Goal: Answer question/provide support: Share knowledge or assist other users

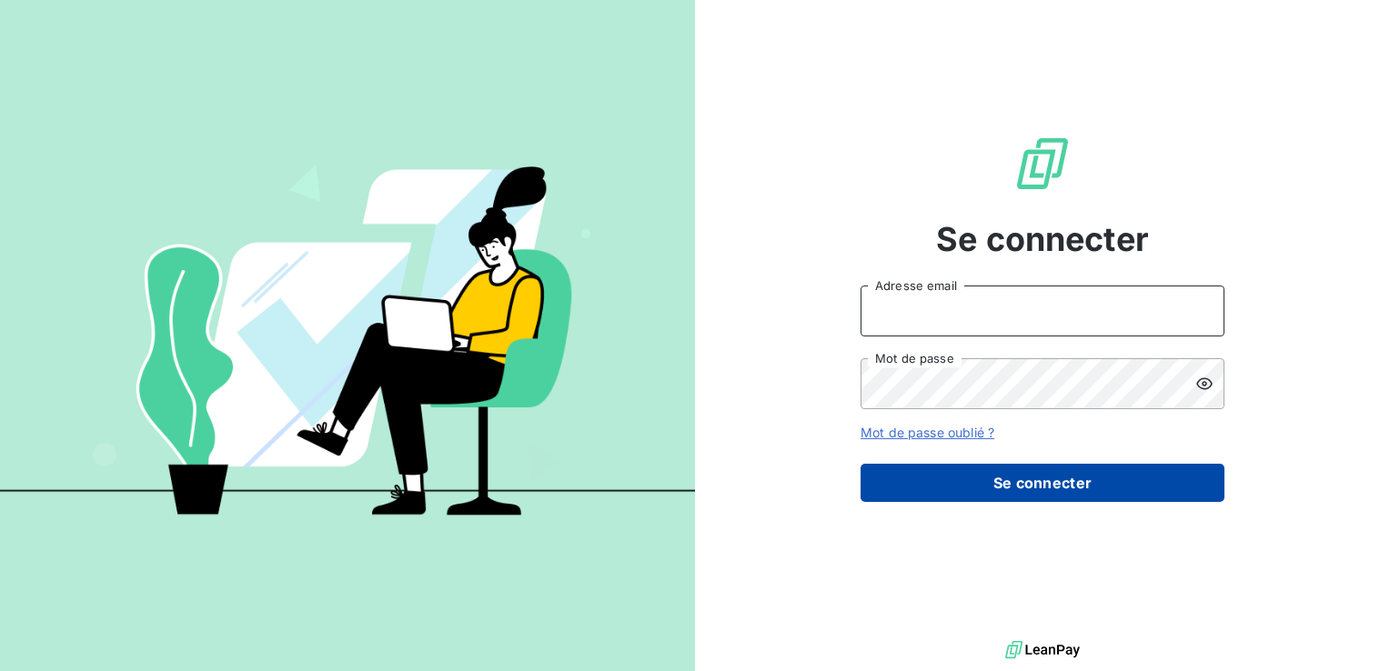
type input "[PERSON_NAME][EMAIL_ADDRESS][DOMAIN_NAME]"
click at [1026, 475] on button "Se connecter" at bounding box center [1043, 483] width 364 height 38
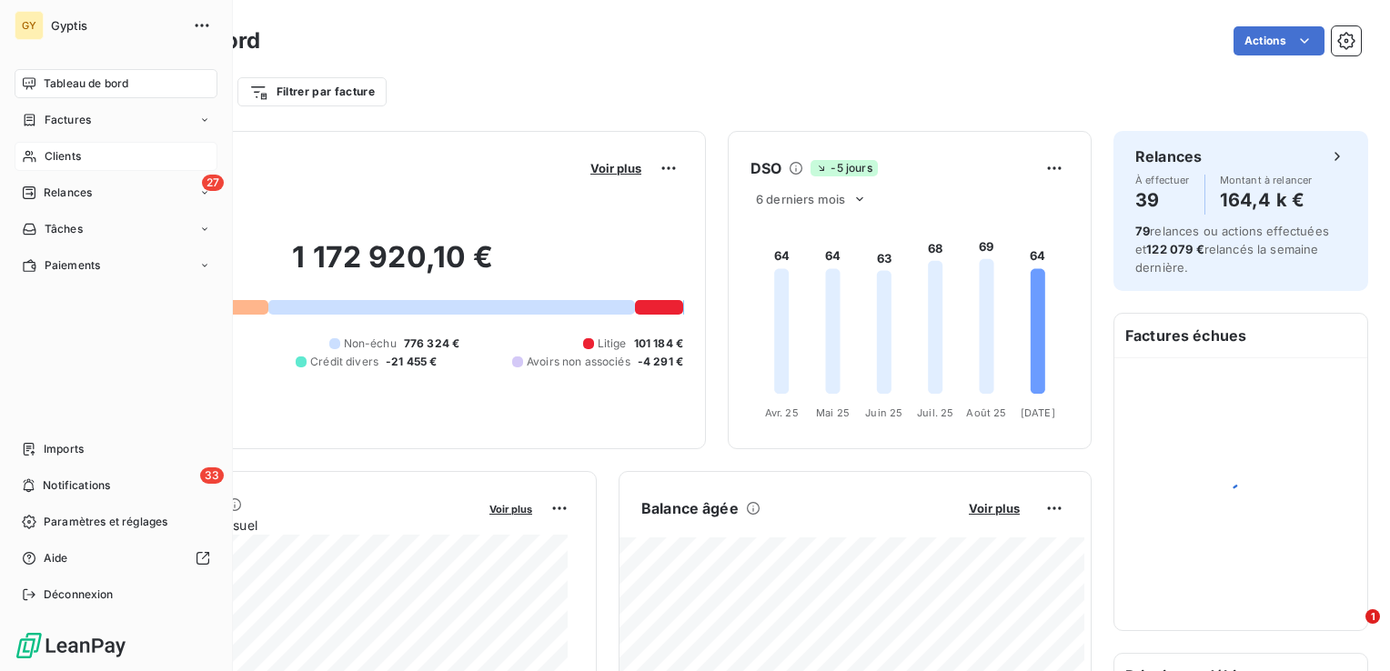
click at [61, 155] on span "Clients" at bounding box center [63, 156] width 36 height 16
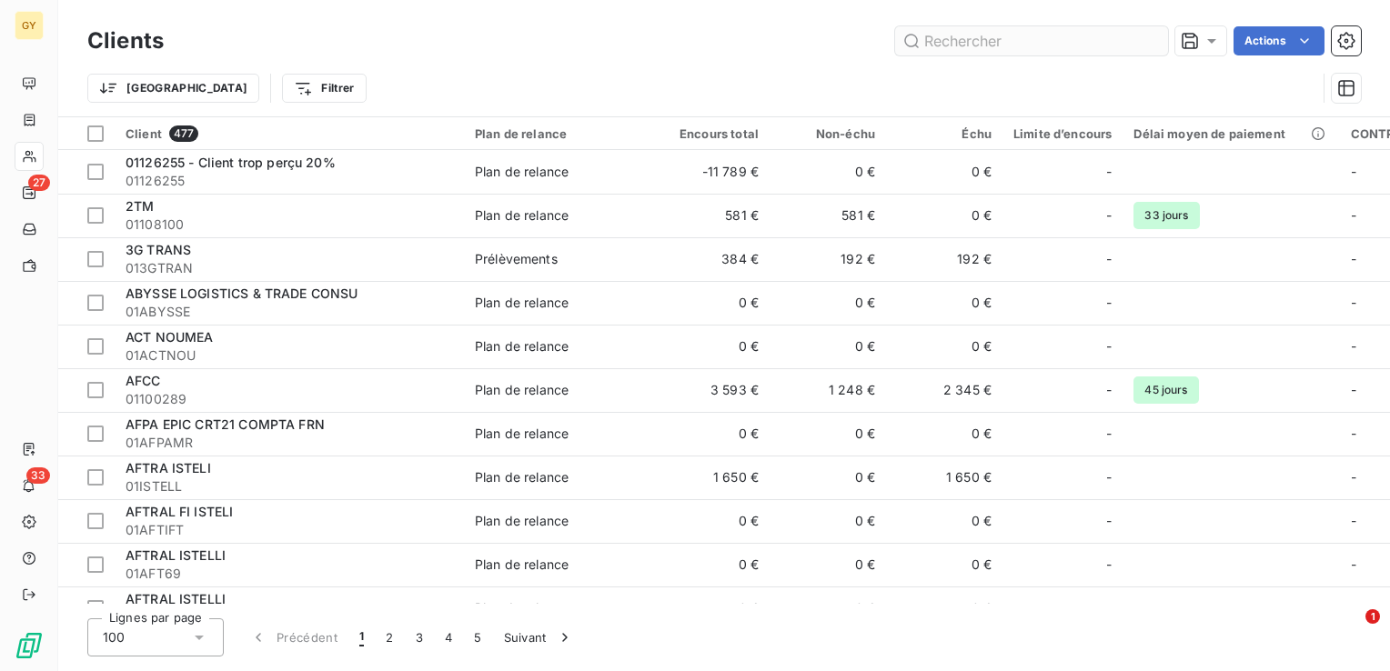
click at [1026, 42] on input "text" at bounding box center [1031, 40] width 273 height 29
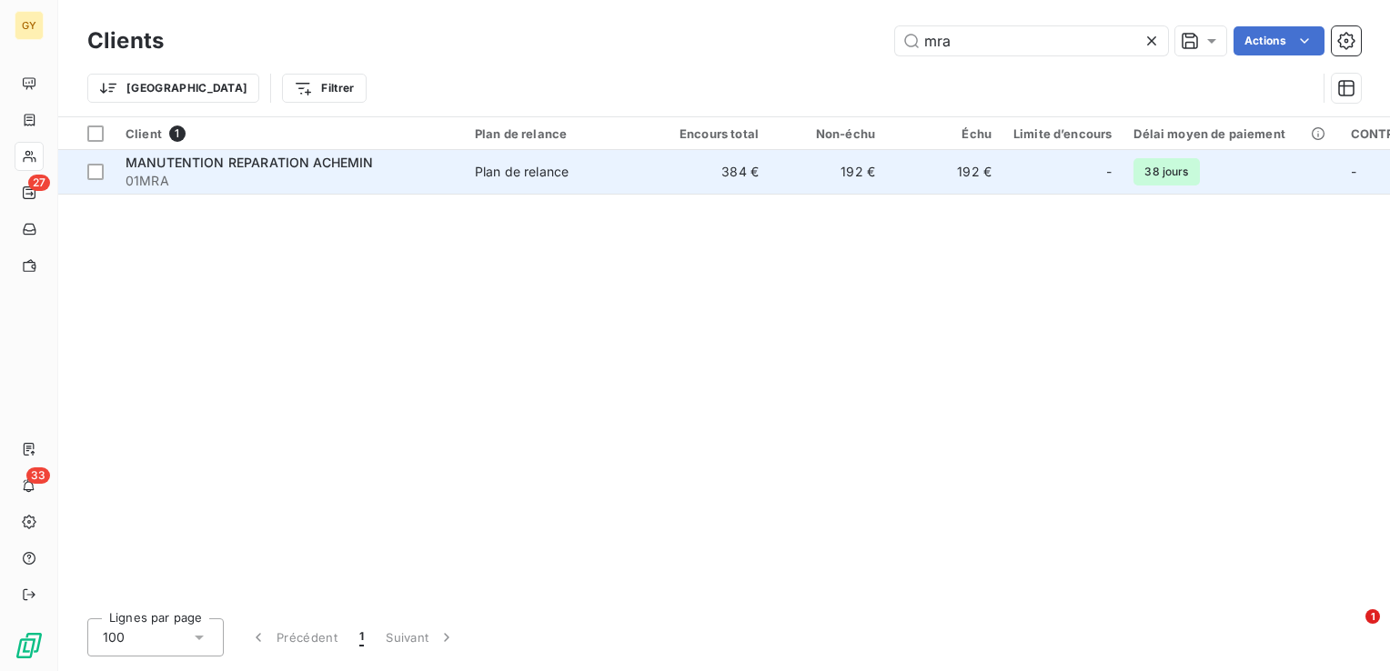
type input "mra"
click at [575, 176] on span "Plan de relance" at bounding box center [558, 172] width 167 height 18
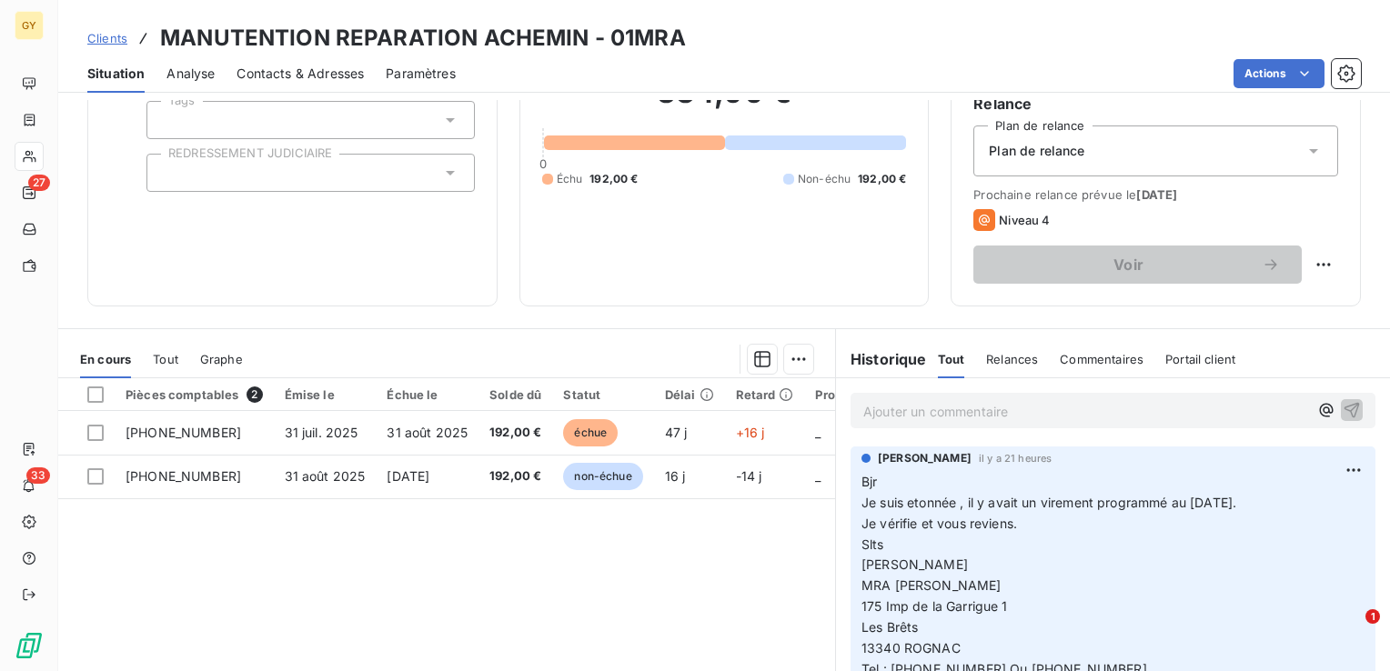
scroll to position [182, 0]
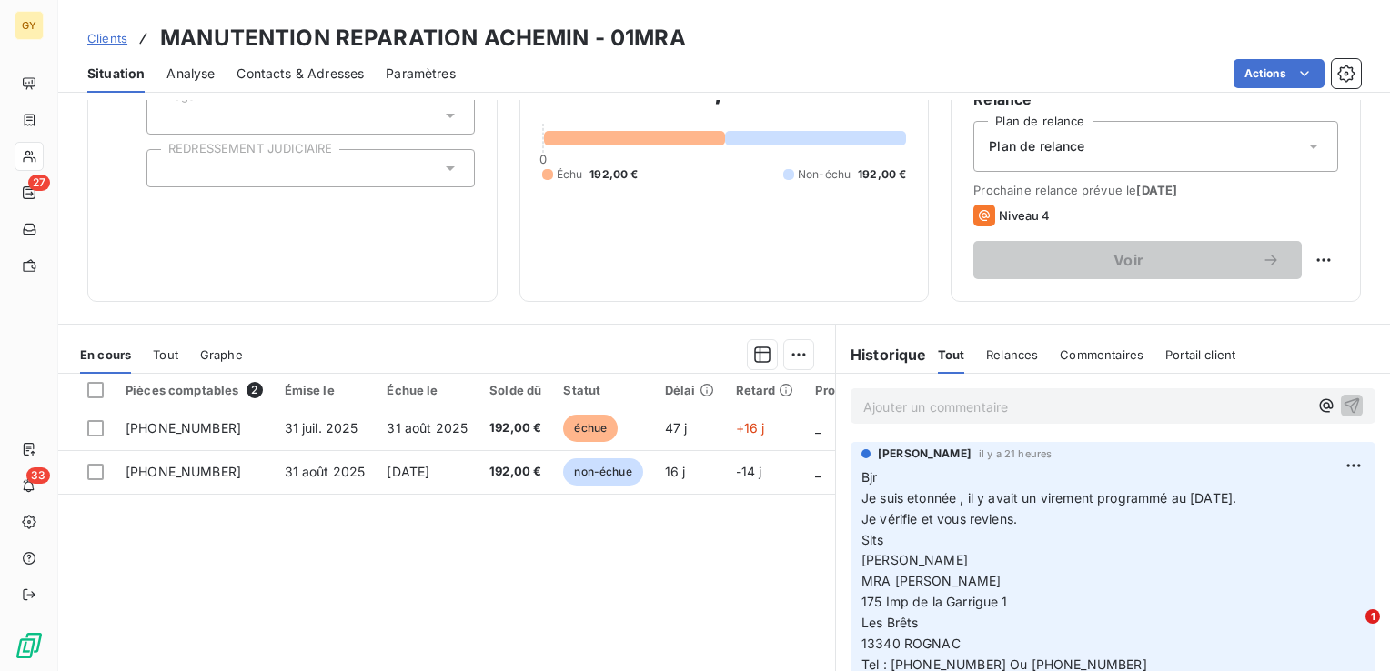
click at [883, 406] on p "Ajouter un commentaire ﻿" at bounding box center [1085, 407] width 445 height 23
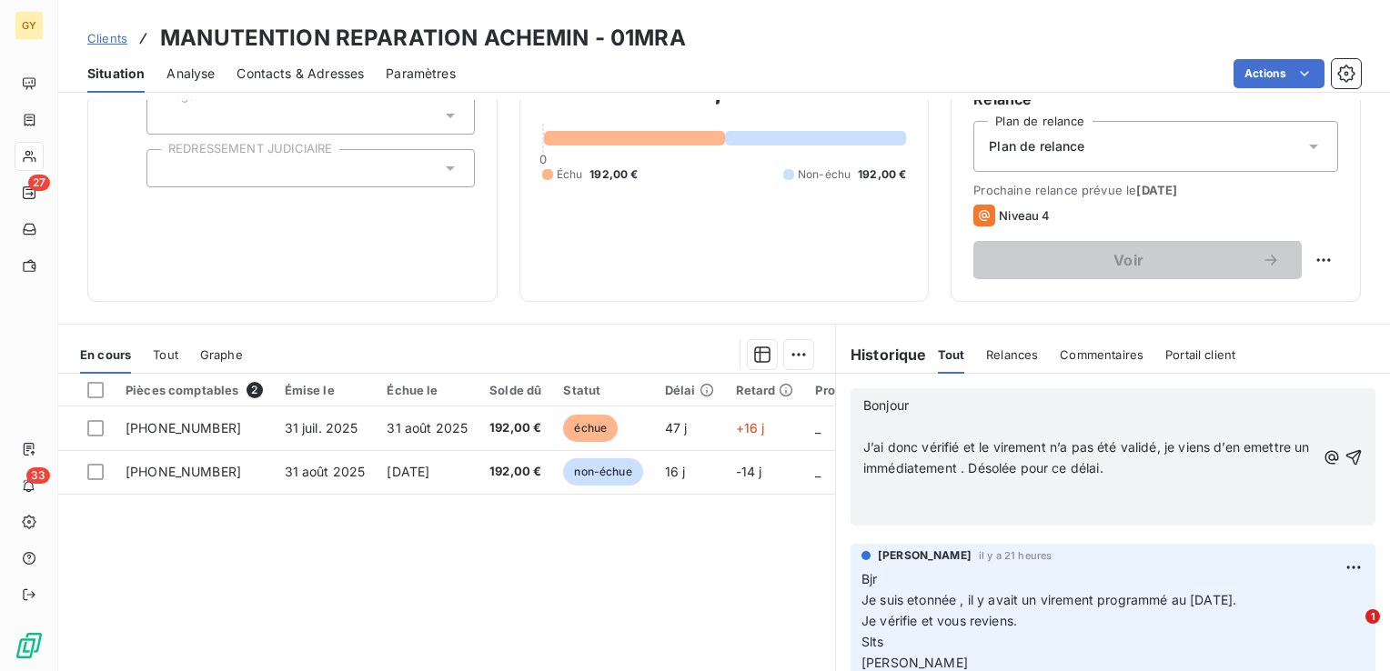
click at [866, 427] on p "﻿" at bounding box center [1089, 427] width 452 height 21
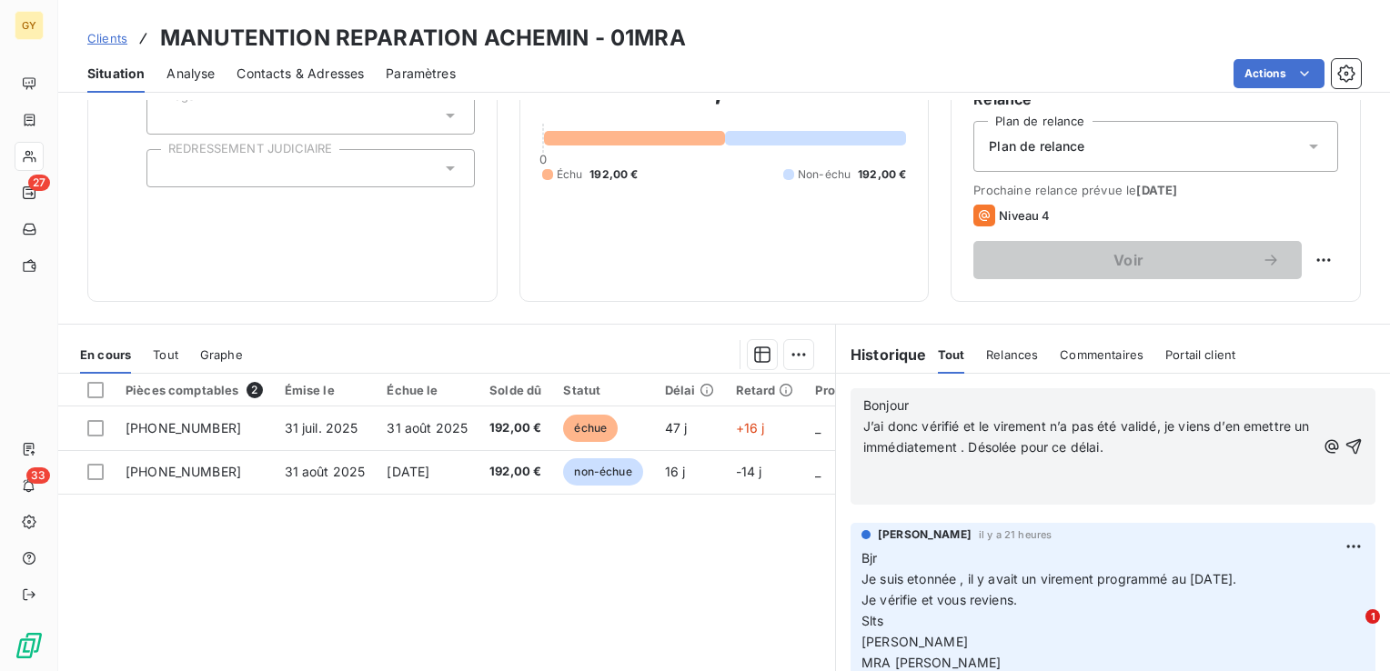
click at [1350, 445] on div "Bonjour J’ai donc vérifié et le virement n’a pas été validé, je viens d’en emet…" at bounding box center [1113, 447] width 554 height 146
click at [1345, 445] on icon "button" at bounding box center [1354, 447] width 18 height 18
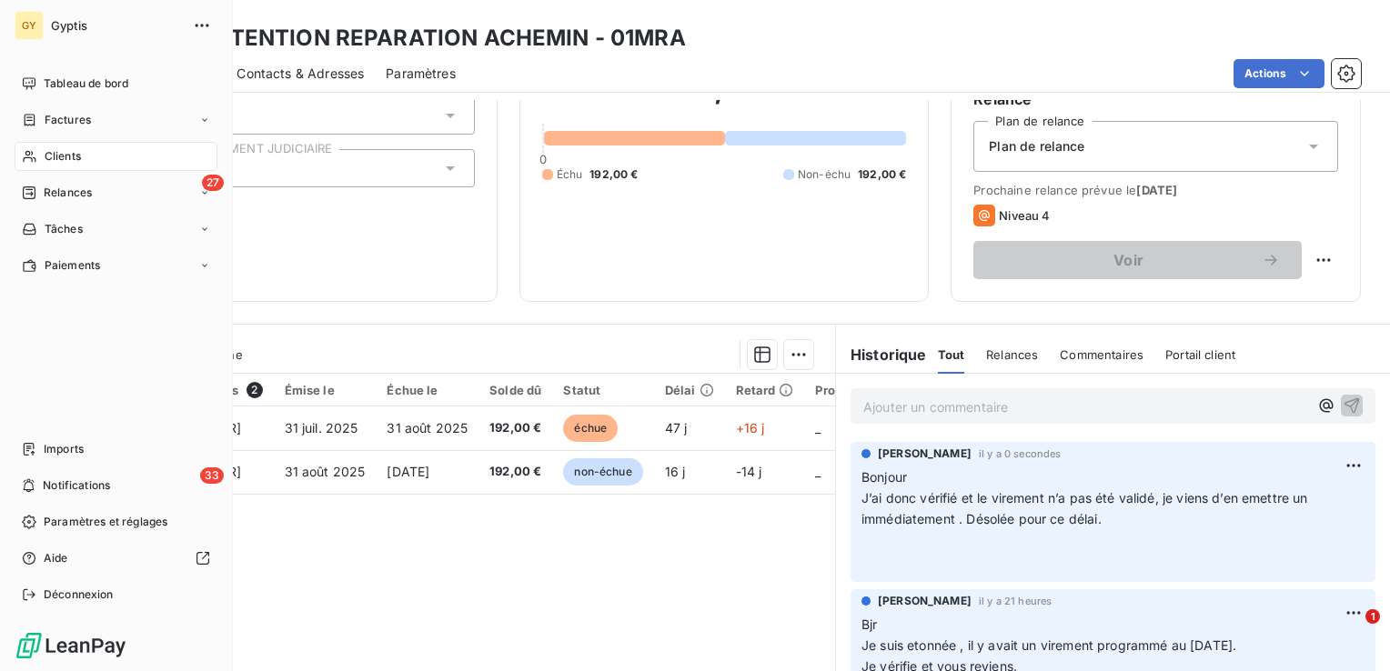
click at [52, 159] on span "Clients" at bounding box center [63, 156] width 36 height 16
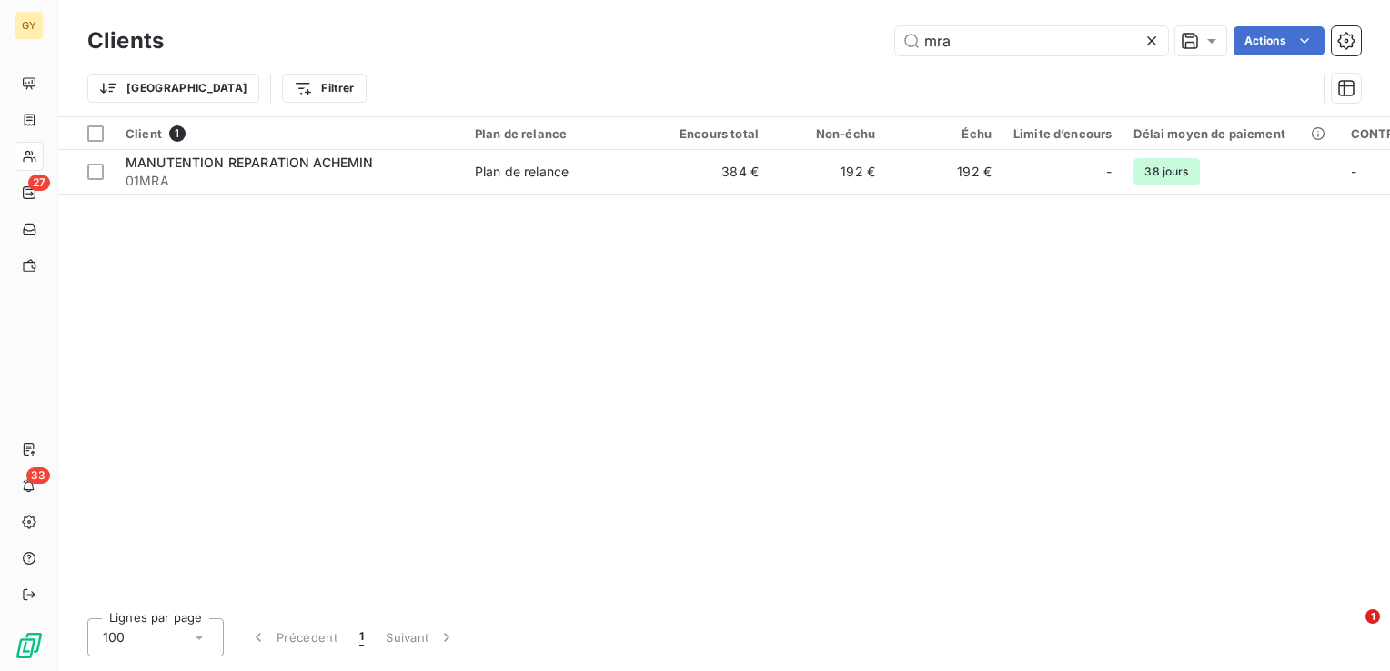
drag, startPoint x: 990, startPoint y: 42, endPoint x: 761, endPoint y: 5, distance: 231.2
click at [817, 23] on div "Clients mra Actions" at bounding box center [724, 41] width 1274 height 38
click at [747, 1] on div "Clients mra Actions Trier Filtrer" at bounding box center [724, 58] width 1332 height 116
click at [1052, 60] on div "Trier Filtrer" at bounding box center [724, 88] width 1274 height 56
click at [1044, 41] on input "mra" at bounding box center [1031, 40] width 273 height 29
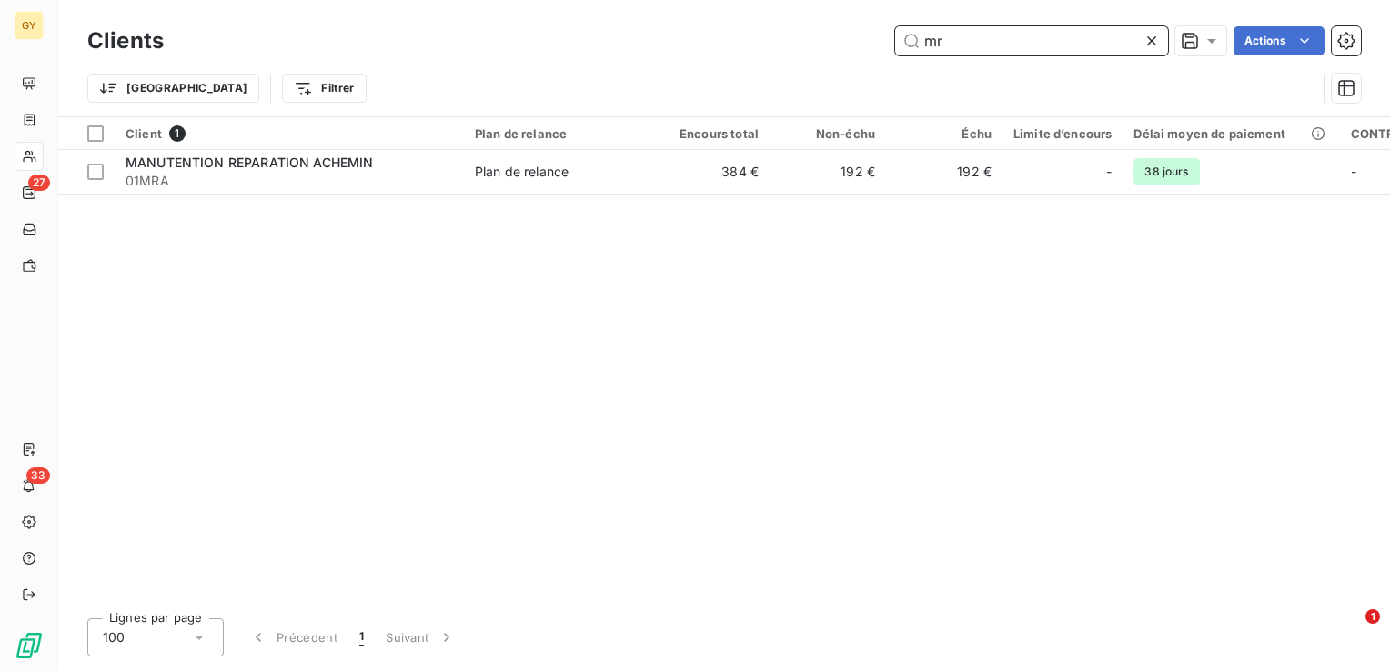
type input "m"
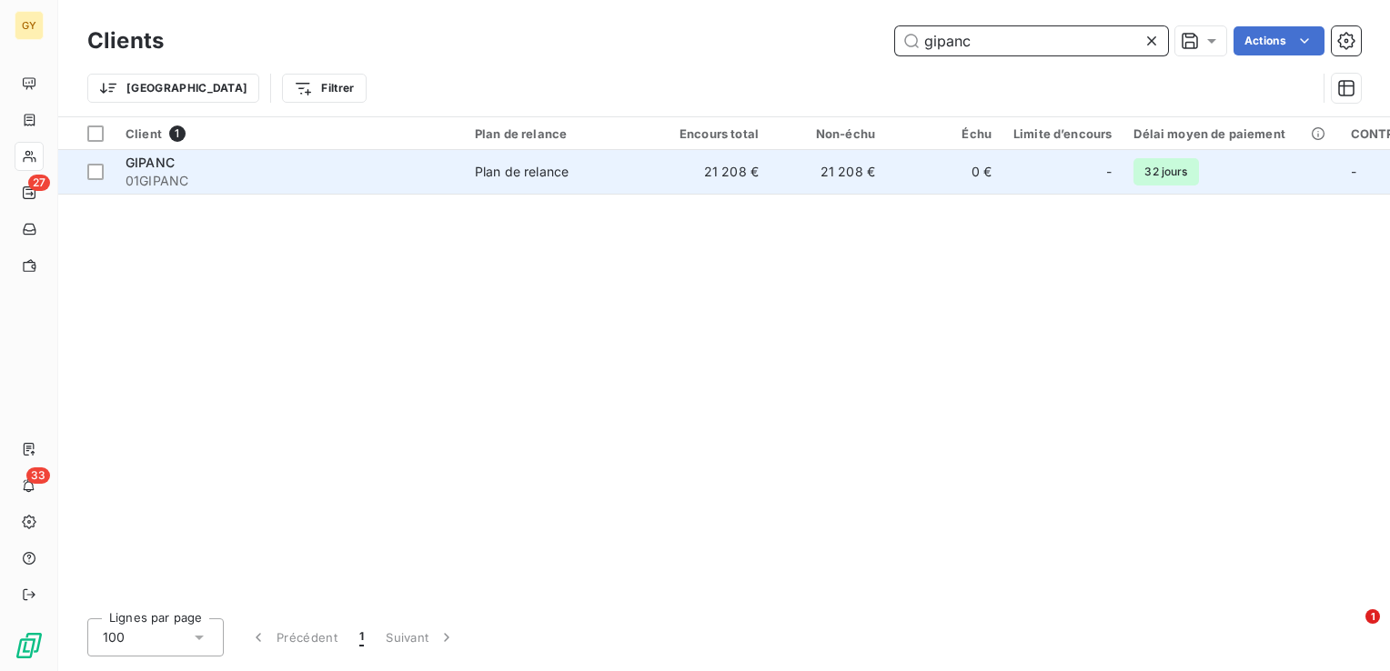
type input "gipanc"
click at [866, 187] on td "21 208 €" at bounding box center [828, 172] width 116 height 44
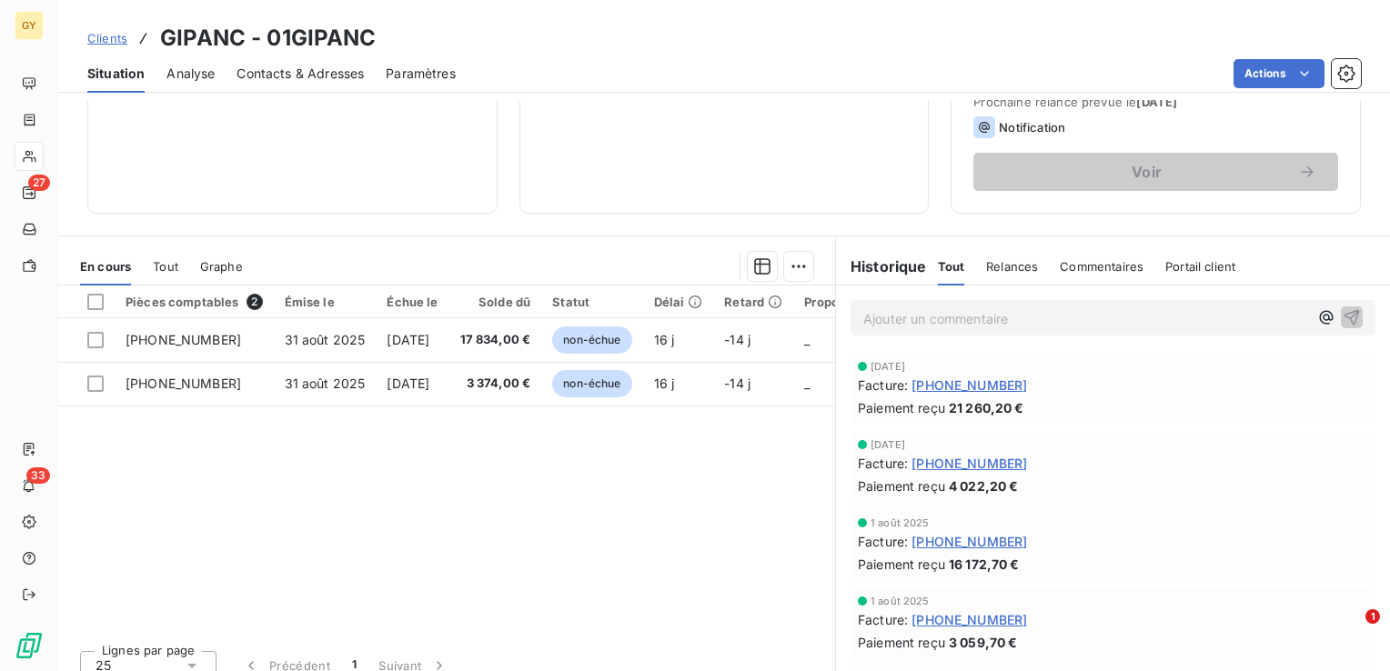
scroll to position [287, 0]
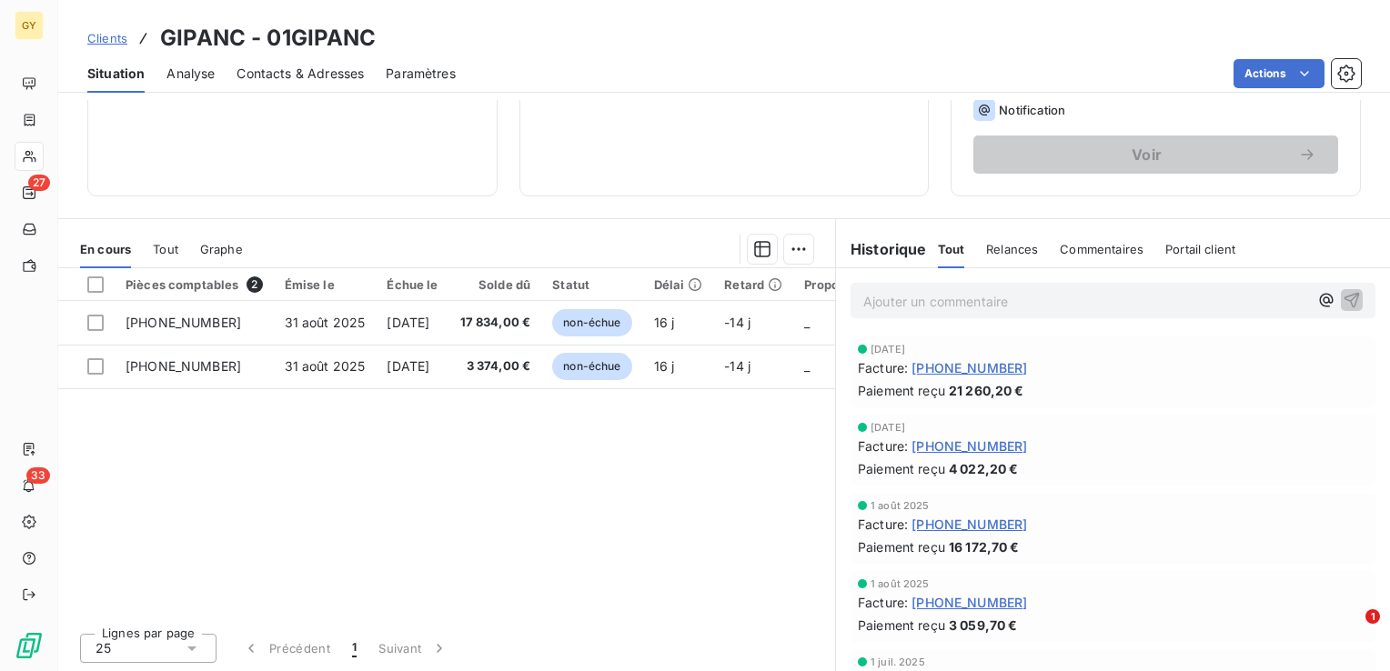
click at [869, 295] on p "Ajouter un commentaire ﻿" at bounding box center [1085, 301] width 445 height 23
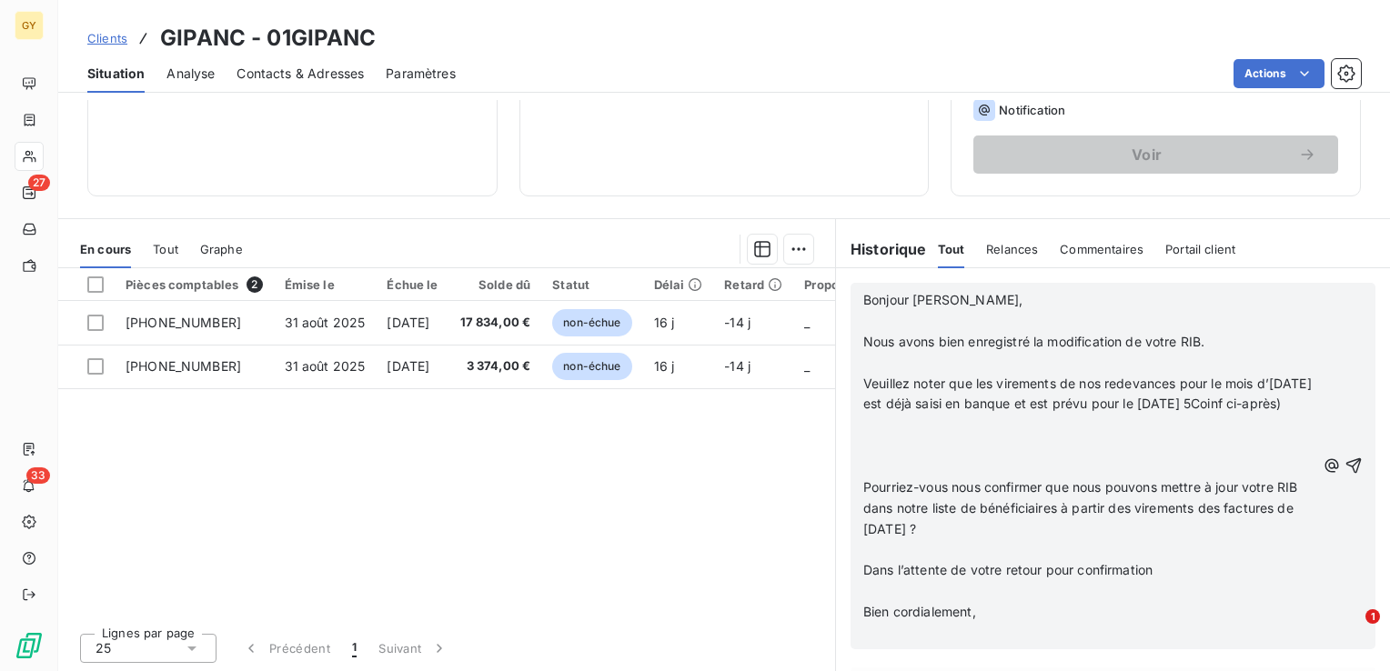
click at [863, 311] on p "﻿" at bounding box center [1089, 321] width 452 height 21
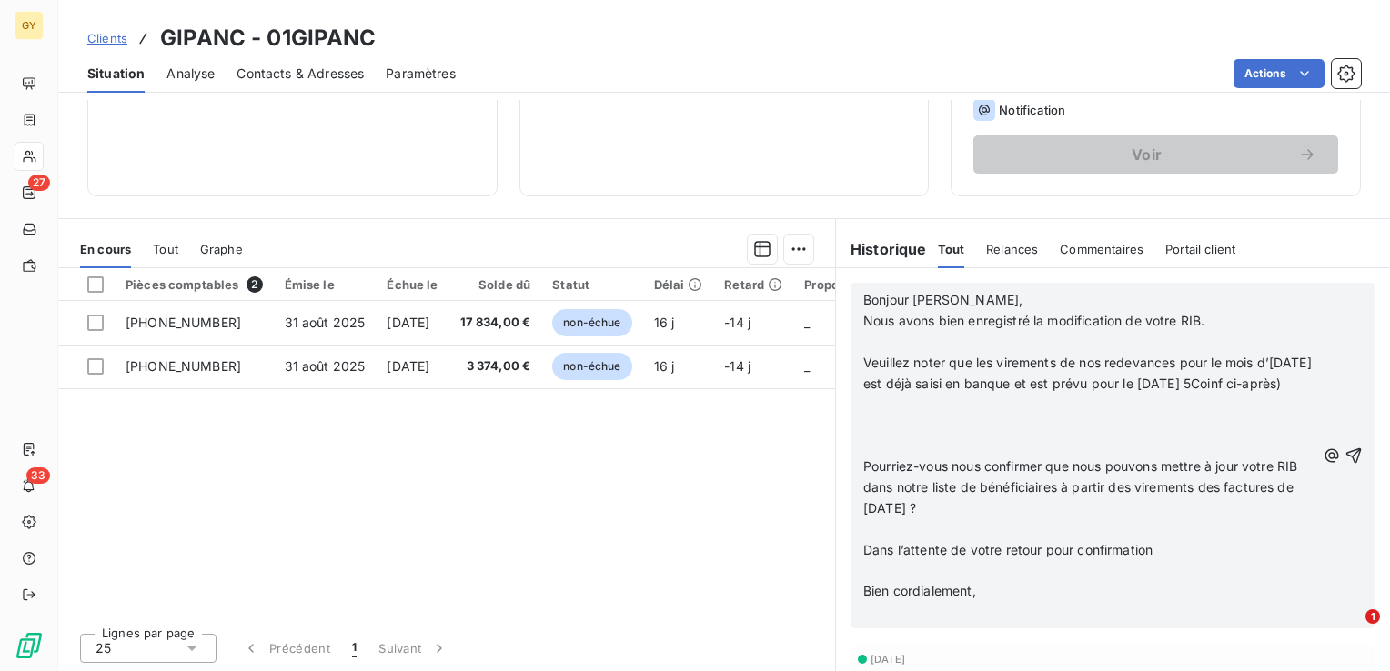
click at [863, 335] on p "﻿" at bounding box center [1089, 342] width 452 height 21
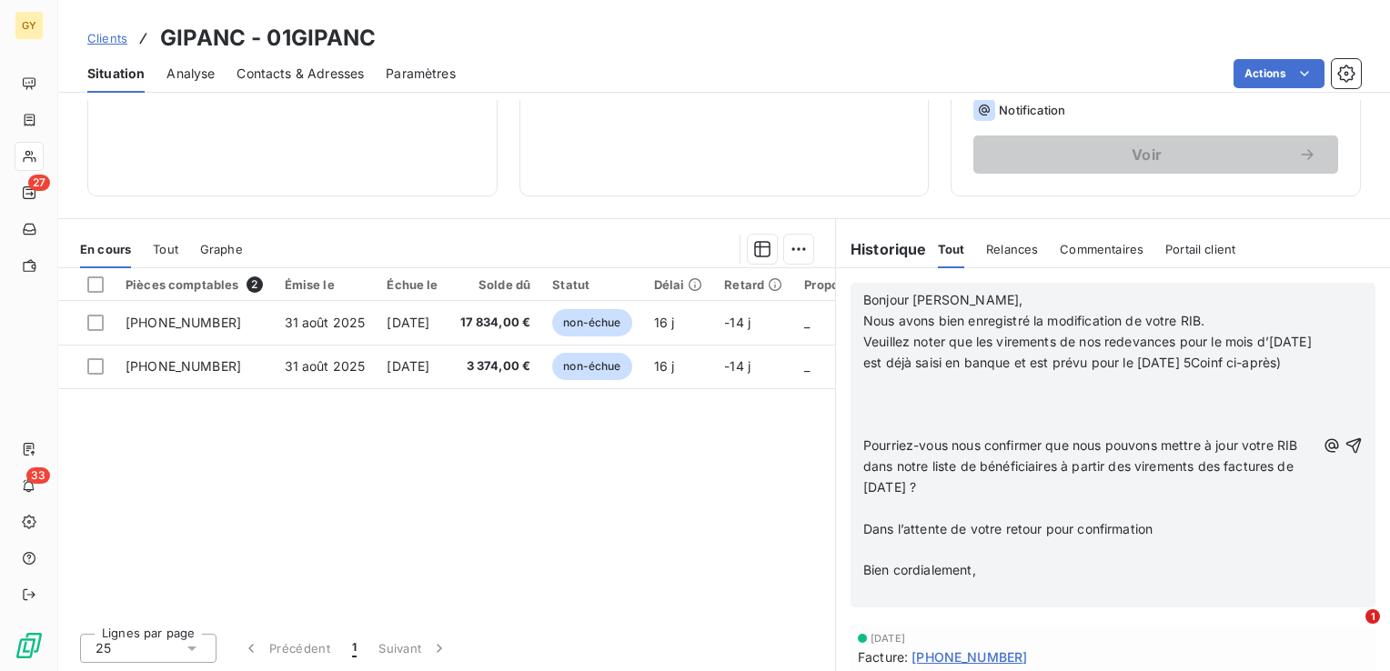
click at [863, 395] on p "﻿" at bounding box center [1089, 384] width 452 height 21
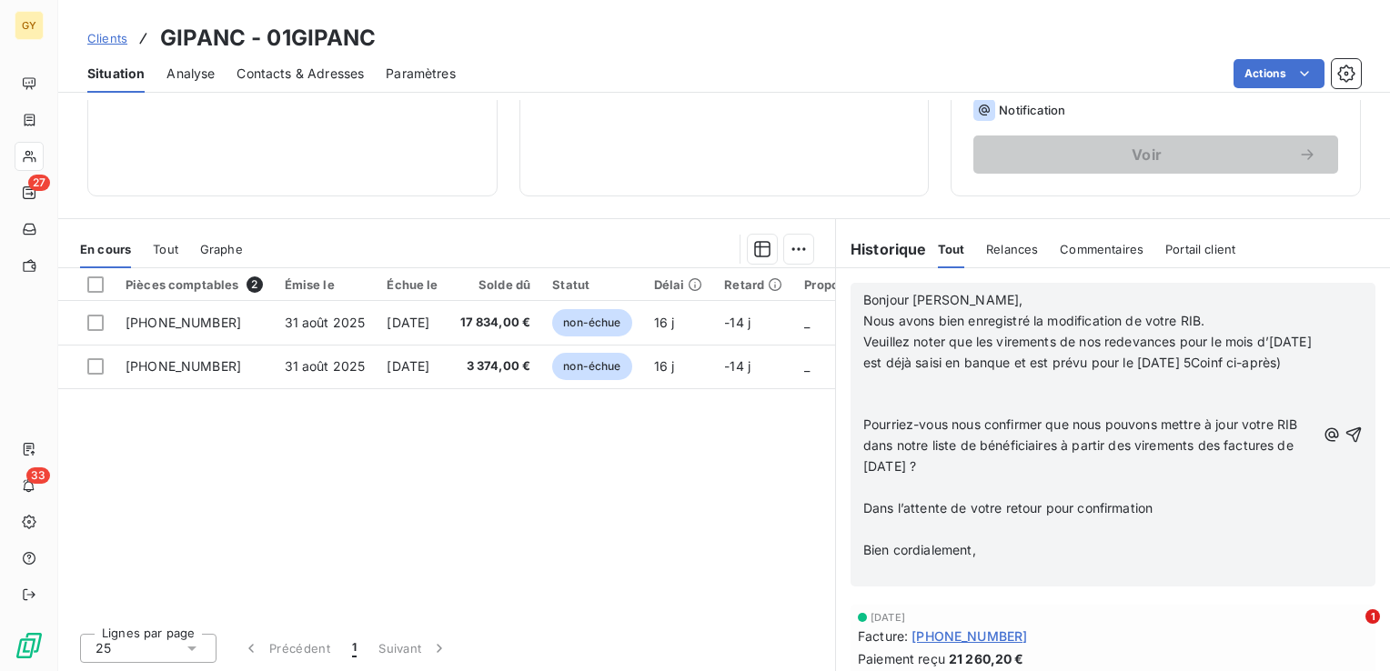
click at [863, 395] on p at bounding box center [1089, 384] width 452 height 21
click at [863, 395] on p "﻿" at bounding box center [1089, 384] width 452 height 21
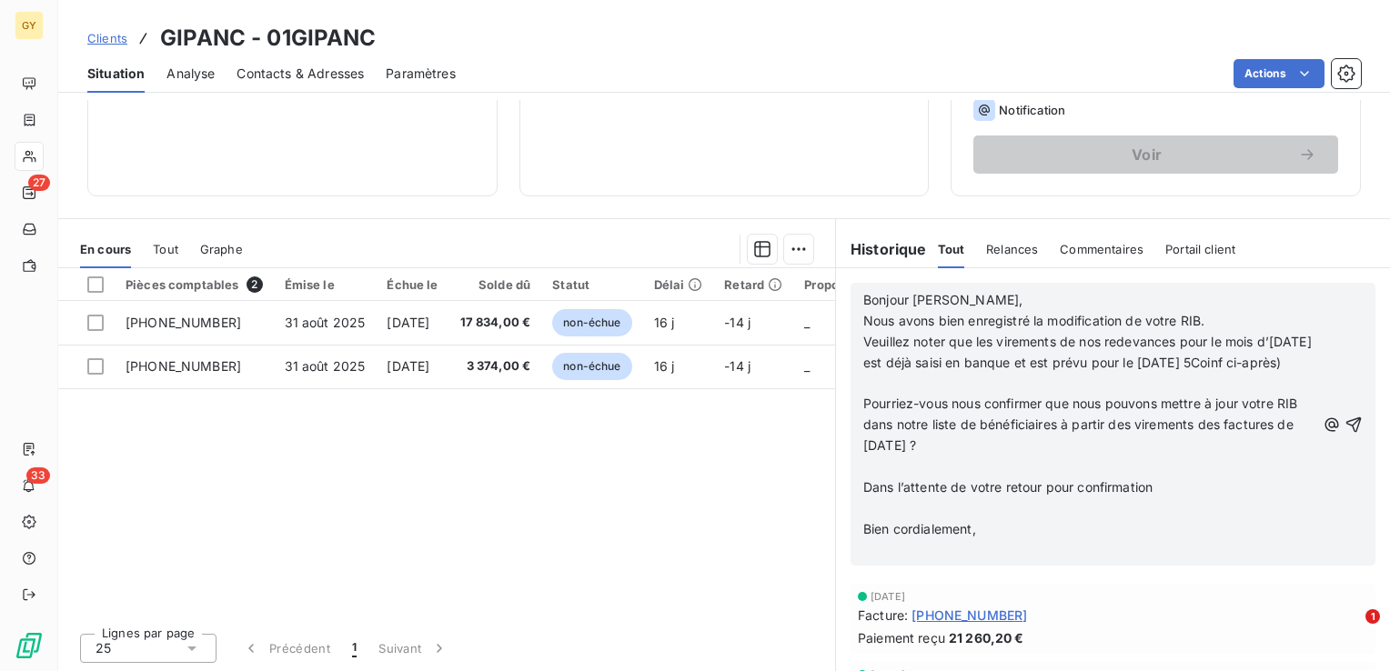
click at [863, 395] on p "﻿" at bounding box center [1089, 384] width 452 height 21
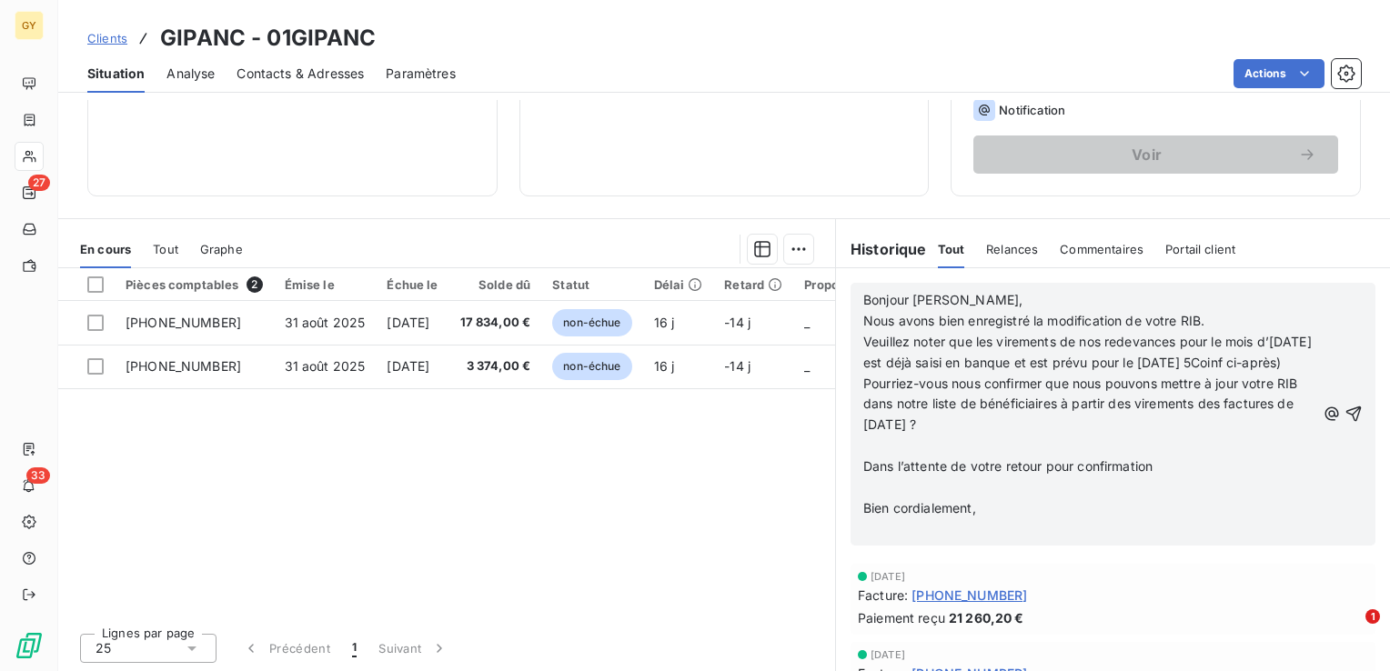
click at [863, 457] on p "﻿" at bounding box center [1089, 446] width 452 height 21
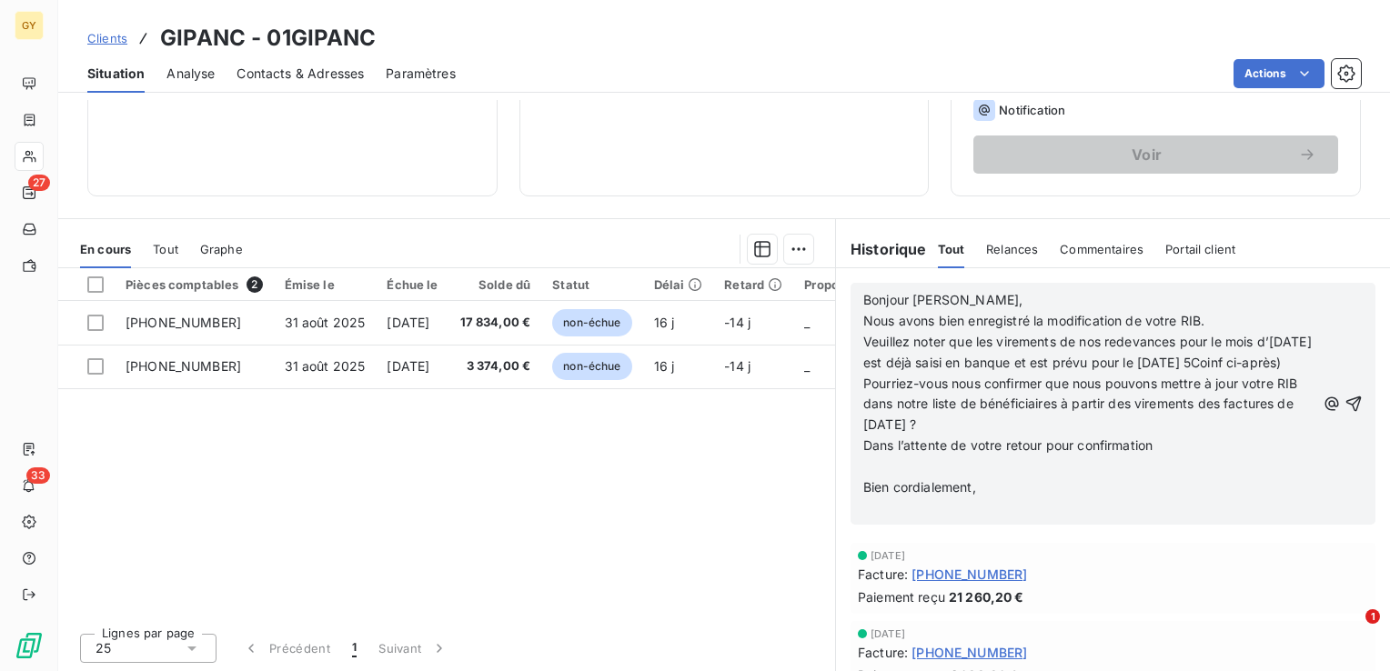
click at [881, 478] on p "﻿" at bounding box center [1089, 467] width 452 height 21
